Goal: Transaction & Acquisition: Purchase product/service

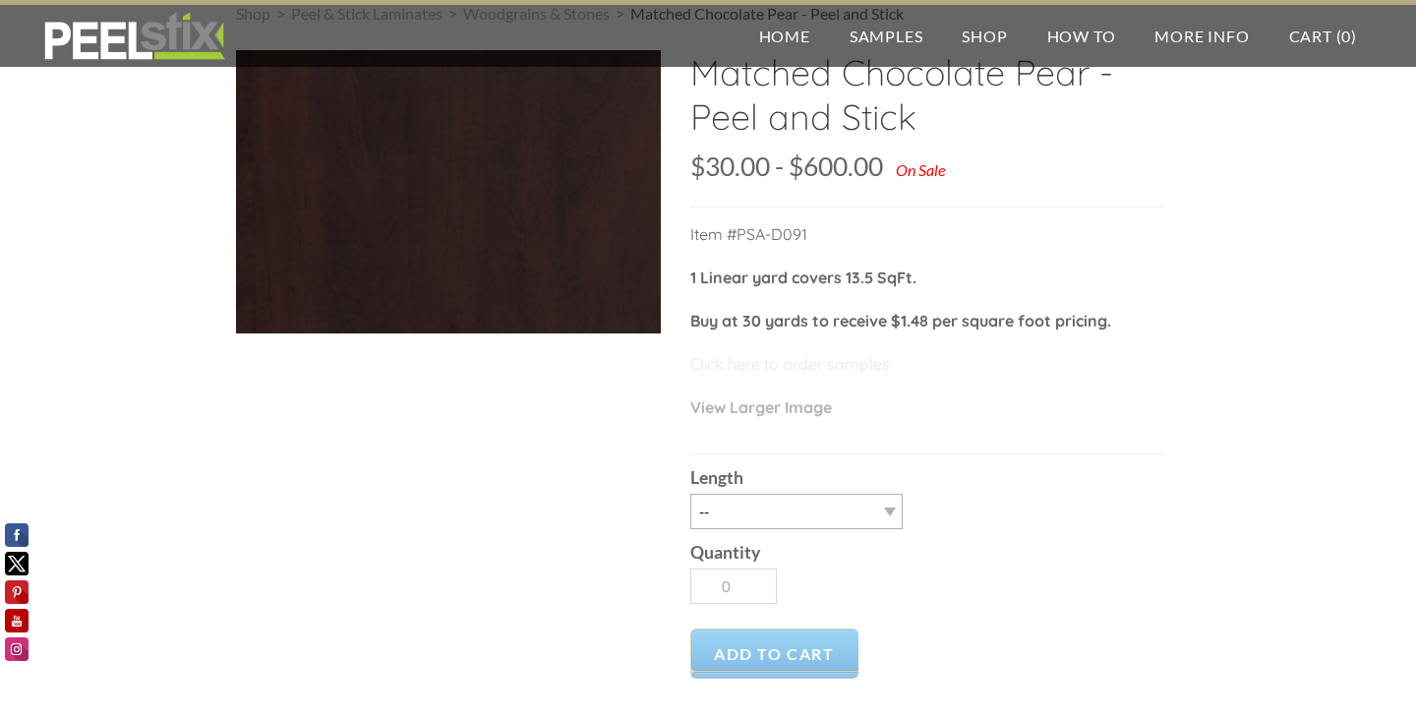
scroll to position [97, 0]
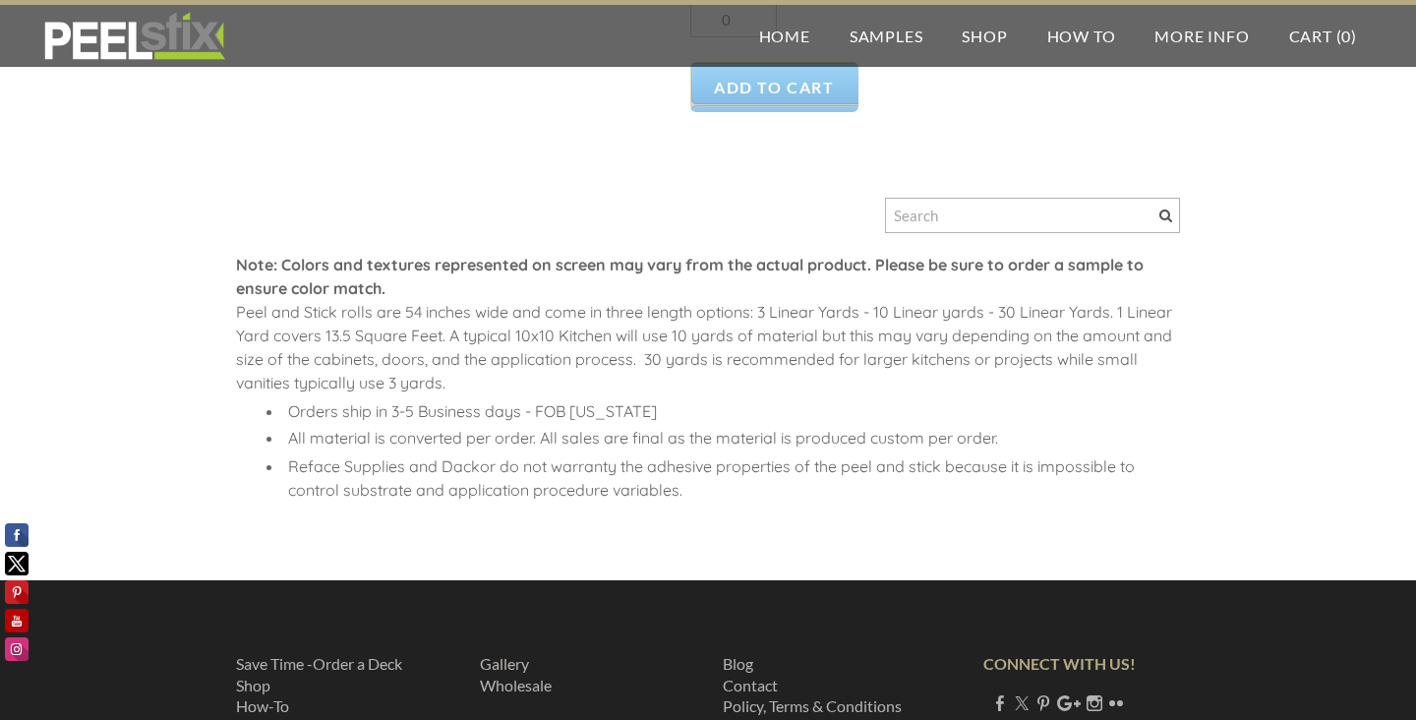
scroll to position [664, 0]
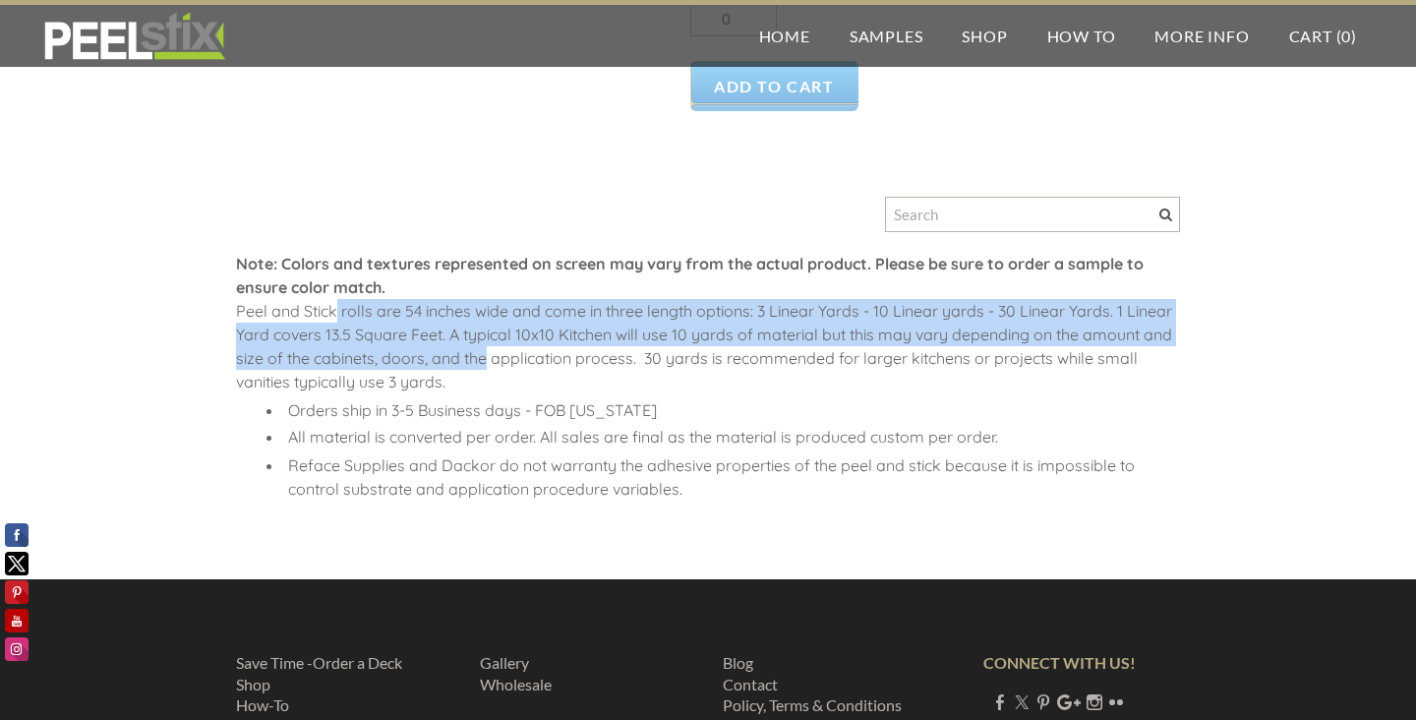
drag, startPoint x: 335, startPoint y: 314, endPoint x: 489, endPoint y: 369, distance: 162.9
click at [489, 369] on div "​ Note: Colors and textures represented on screen may vary from the actual prod…" at bounding box center [708, 388] width 944 height 273
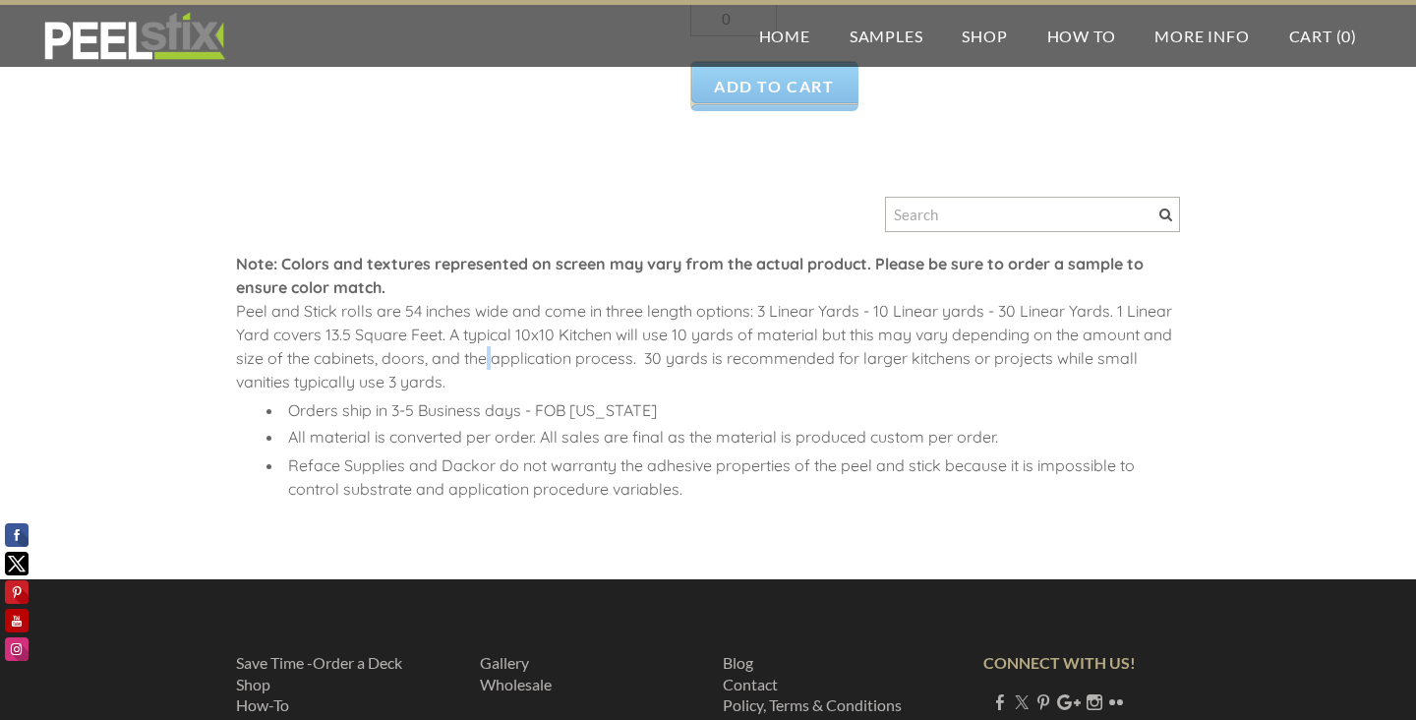
click at [489, 369] on div "​ Note: Colors and textures represented on screen may vary from the actual prod…" at bounding box center [708, 388] width 944 height 273
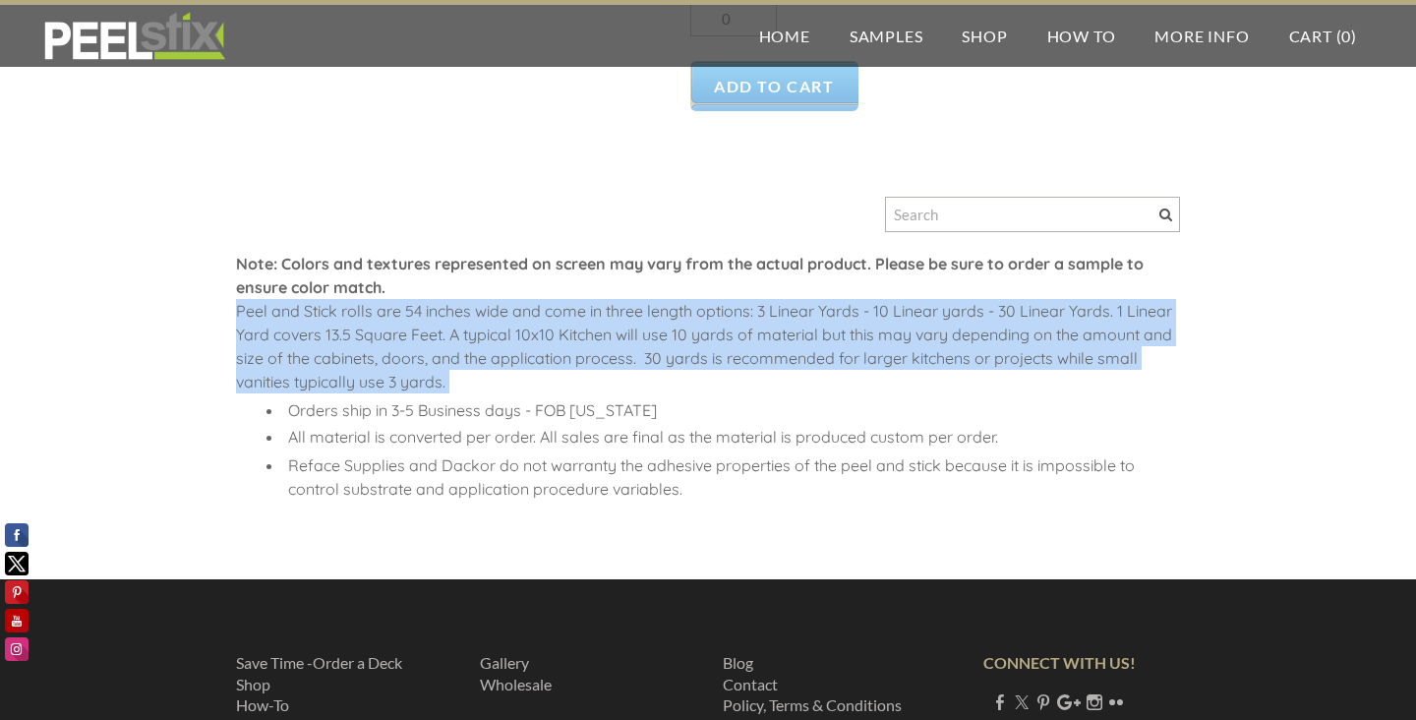
click at [489, 369] on div "​ Note: Colors and textures represented on screen may vary from the actual prod…" at bounding box center [708, 388] width 944 height 273
click at [551, 367] on span "Peel and Stick rolls are 54 inches wide and come in three length options: 3 Lin…" at bounding box center [704, 346] width 936 height 90
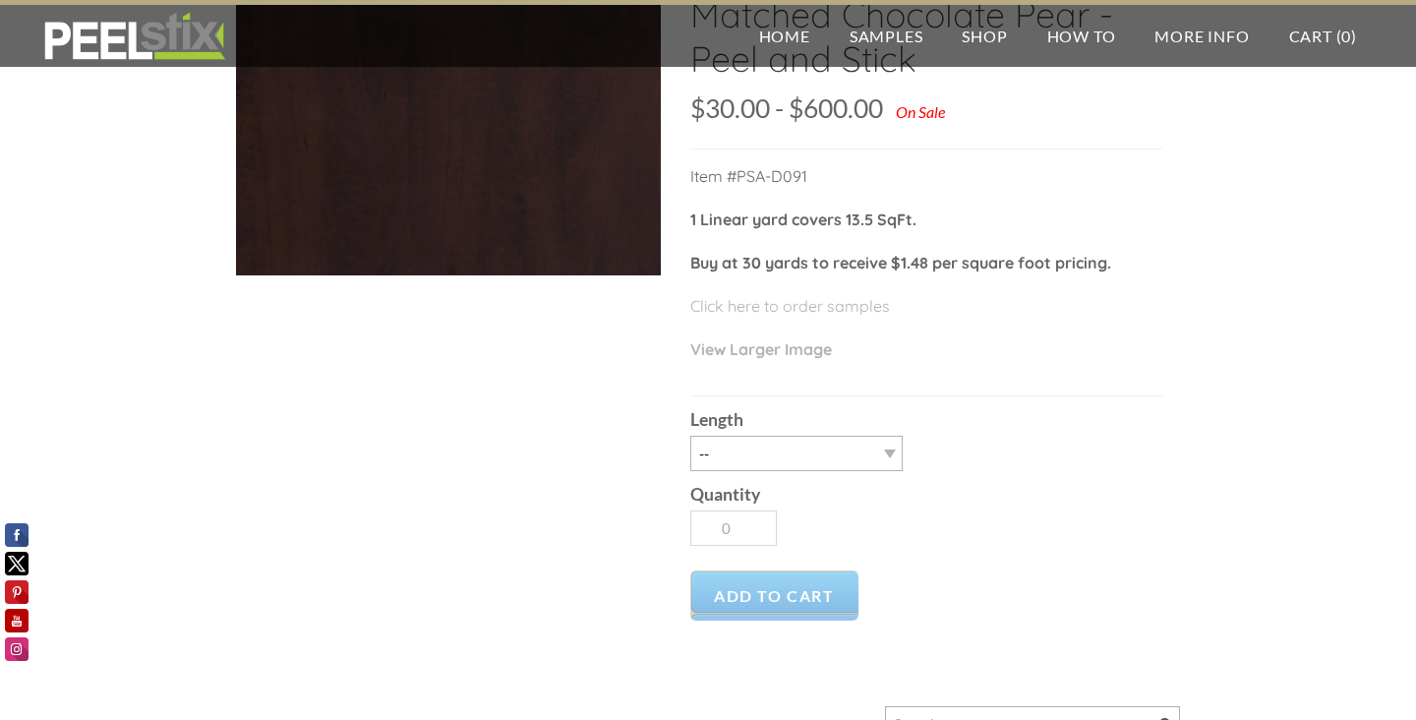
scroll to position [0, 0]
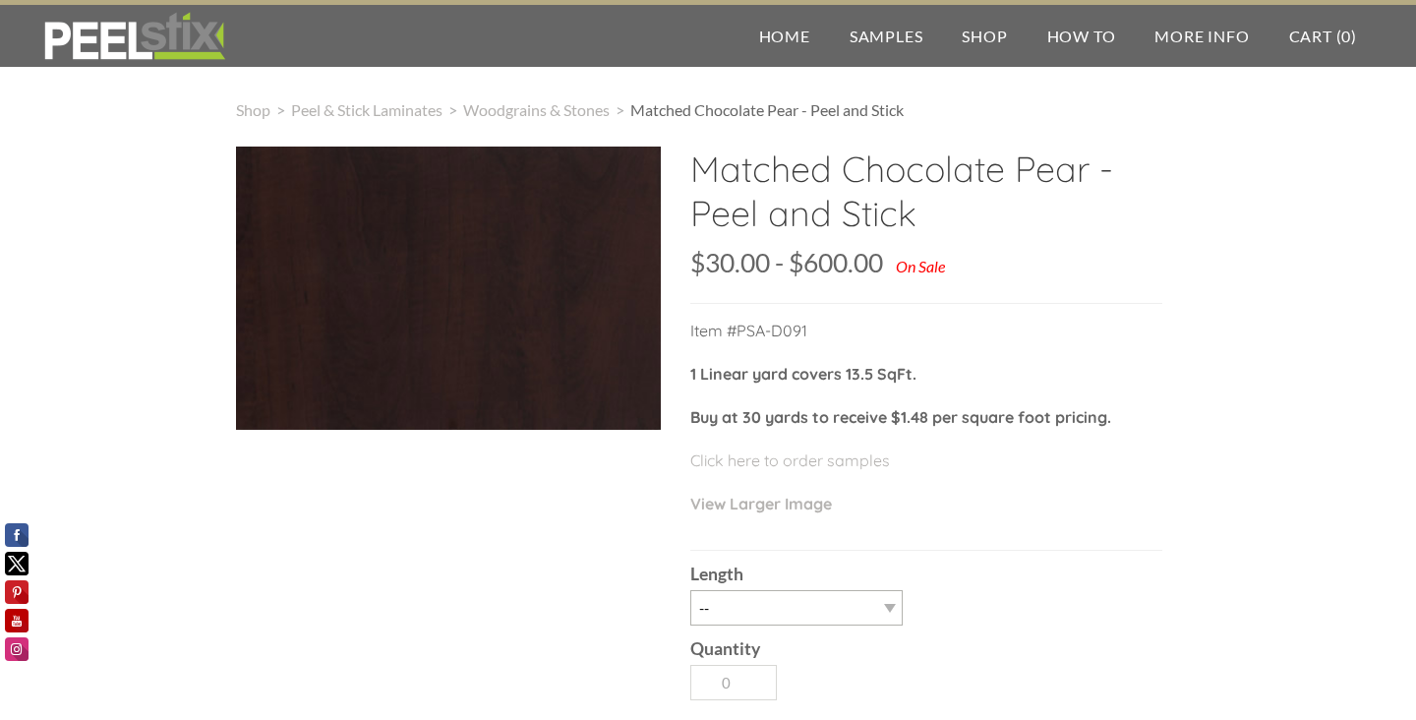
drag, startPoint x: 687, startPoint y: 165, endPoint x: 916, endPoint y: 215, distance: 234.5
click at [916, 215] on div "Matched Chocolate Pear - Peel and Stick SKU: $125.00 125 900 $30.00 - $600.00 $…" at bounding box center [708, 667] width 944 height 1042
click at [916, 215] on h2 "Matched Chocolate Pear - Peel and Stick" at bounding box center [926, 197] width 472 height 103
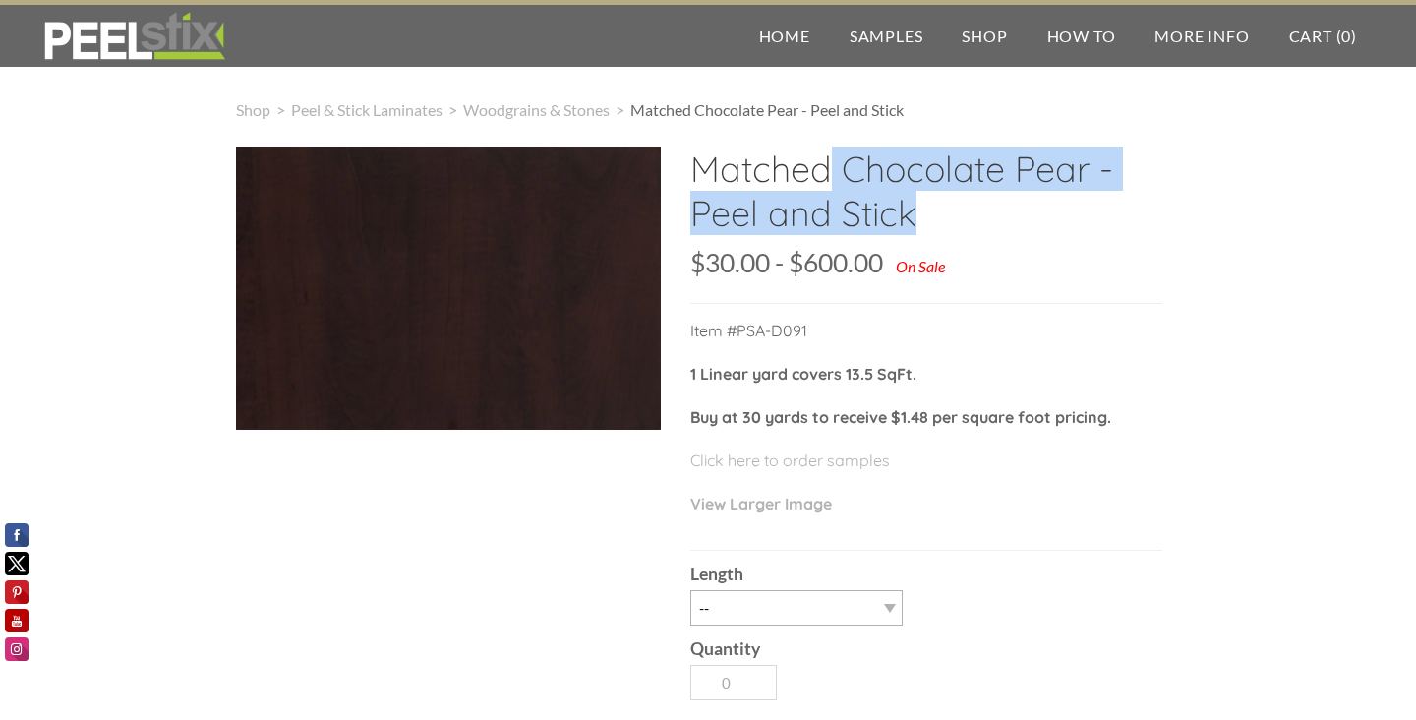
drag, startPoint x: 916, startPoint y: 215, endPoint x: 706, endPoint y: 177, distance: 213.8
click at [706, 177] on h2 "Matched Chocolate Pear - Peel and Stick" at bounding box center [926, 197] width 472 height 103
